Goal: Information Seeking & Learning: Learn about a topic

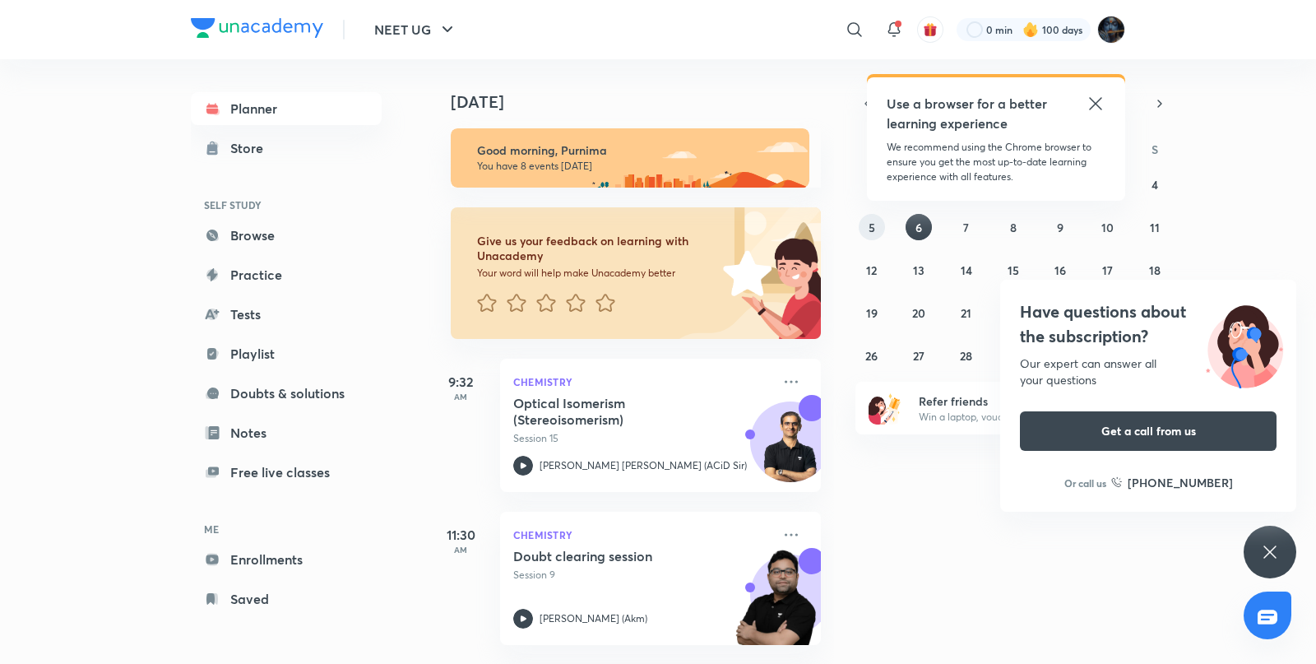
click at [866, 230] on button "5" at bounding box center [872, 227] width 26 height 26
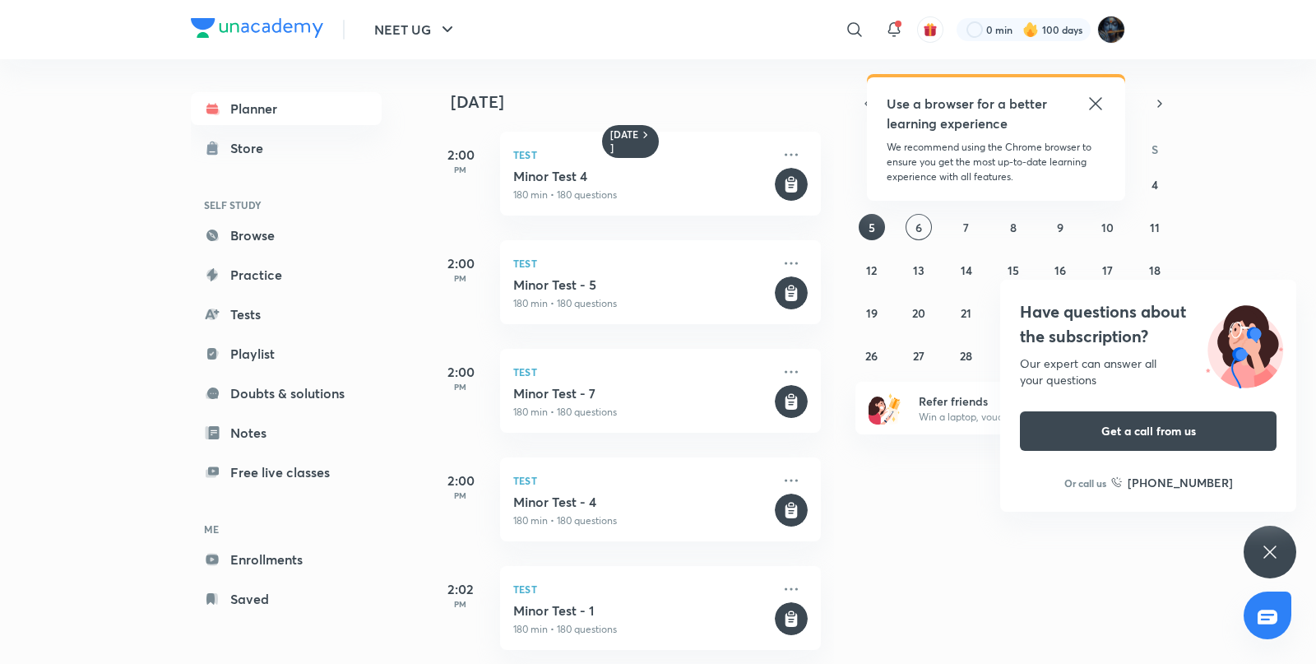
click at [1094, 102] on icon at bounding box center [1095, 103] width 12 height 12
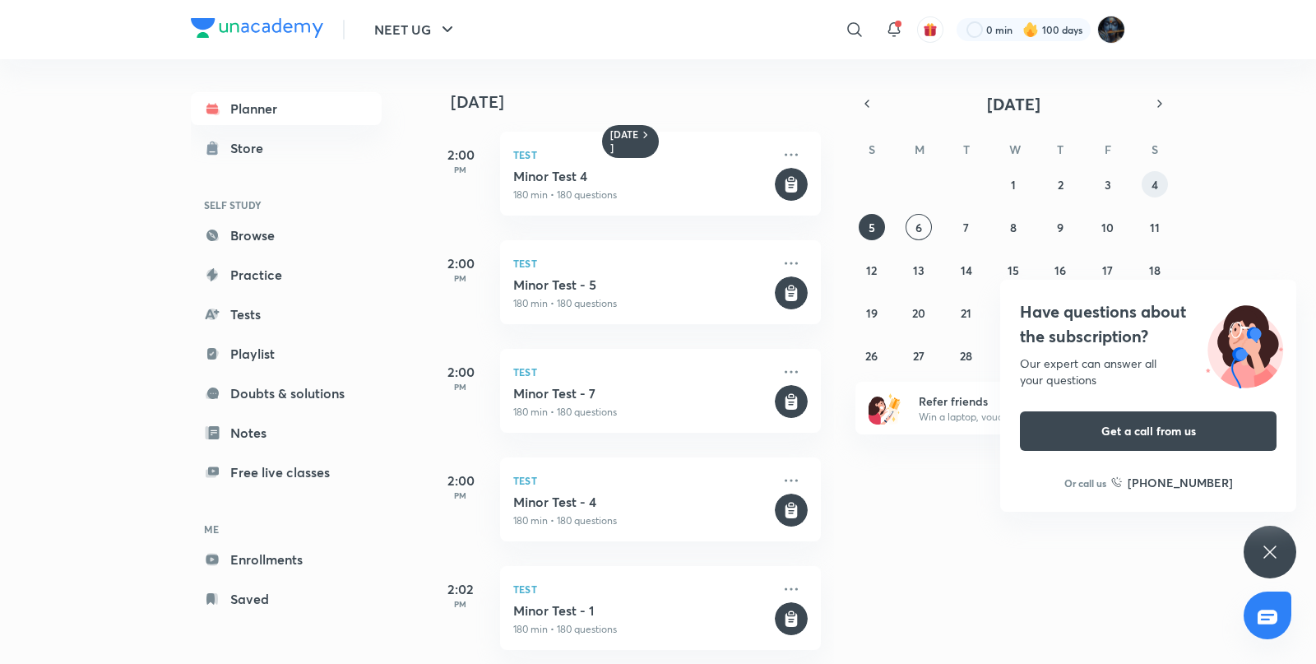
click at [1160, 178] on button "4" at bounding box center [1155, 184] width 26 height 26
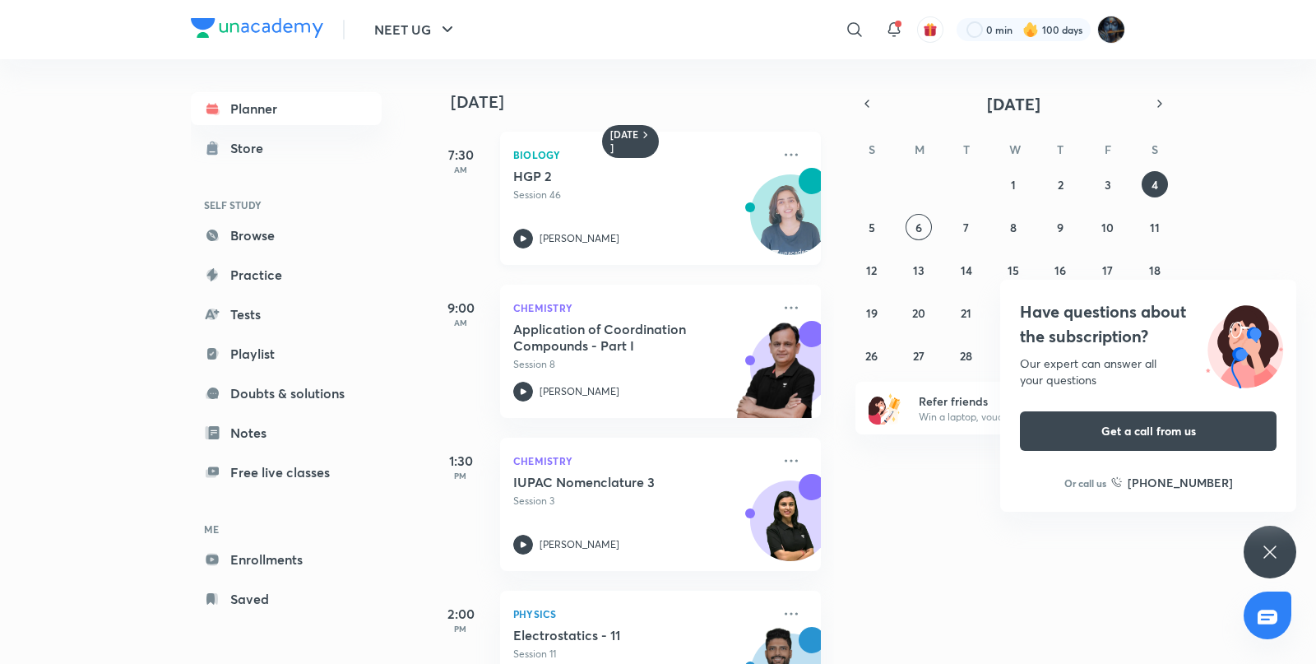
click at [522, 237] on icon at bounding box center [524, 238] width 6 height 6
